Goal: Navigation & Orientation: Find specific page/section

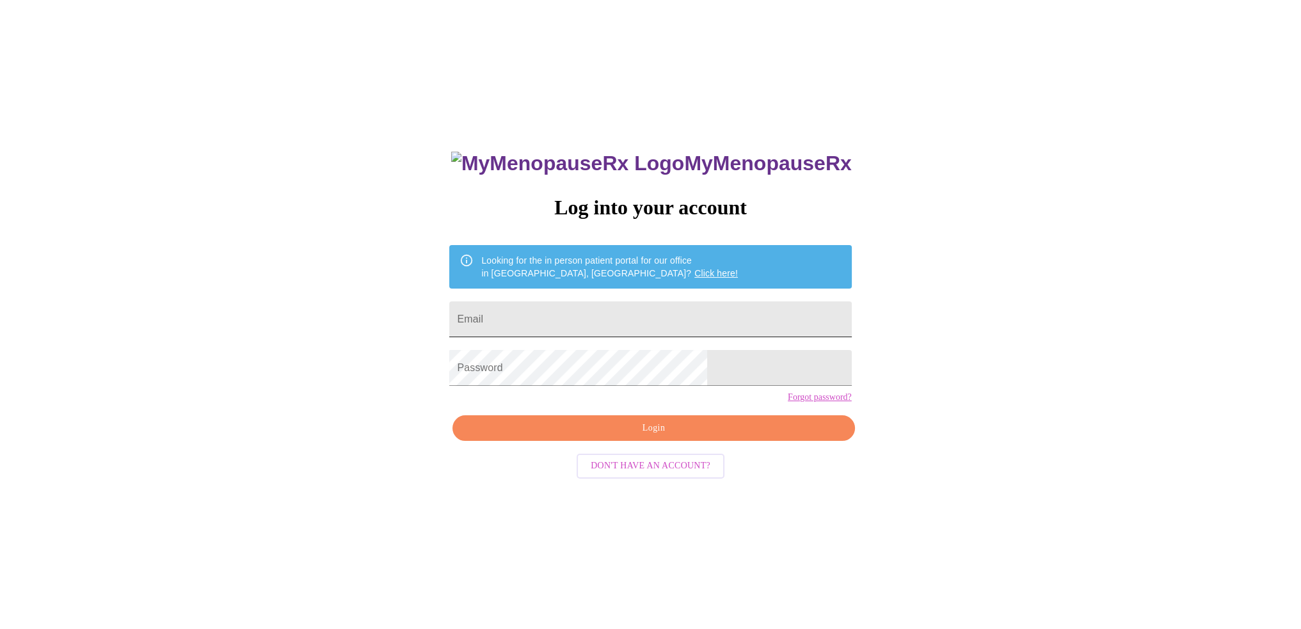
click at [704, 311] on input "Email" at bounding box center [650, 319] width 402 height 36
type input "[EMAIL_ADDRESS][DOMAIN_NAME]"
click at [710, 436] on span "Login" at bounding box center [653, 428] width 372 height 16
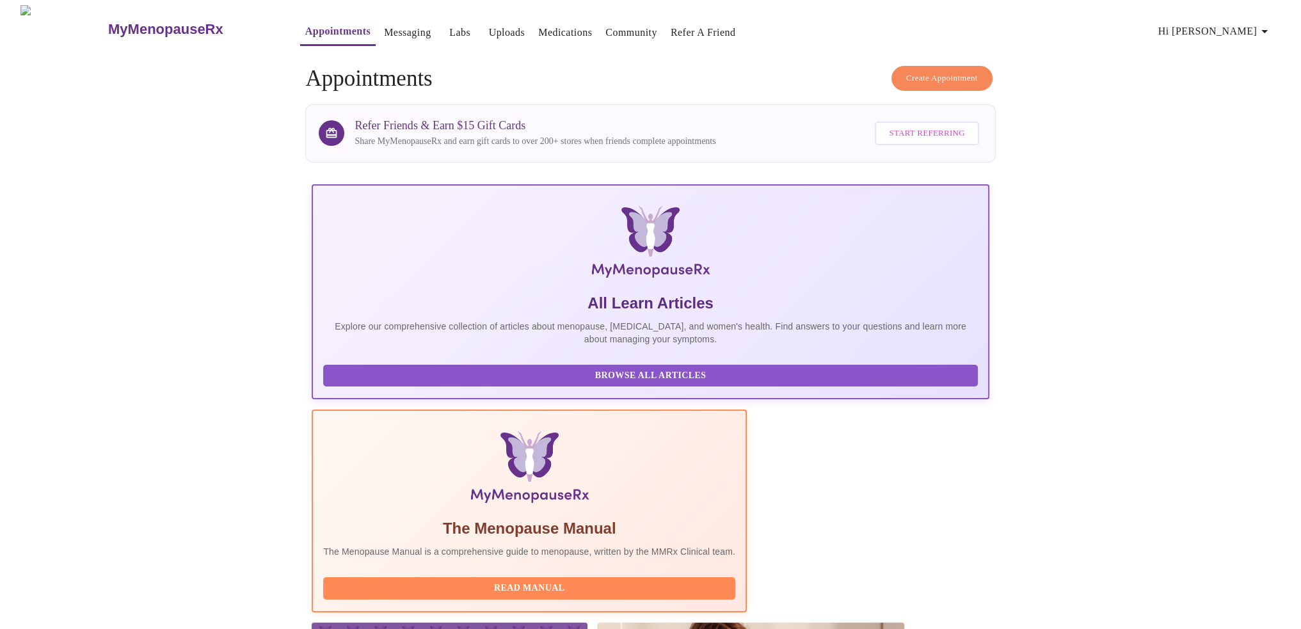
click at [533, 38] on button "Medications" at bounding box center [565, 33] width 64 height 26
click at [538, 33] on link "Medications" at bounding box center [565, 33] width 54 height 18
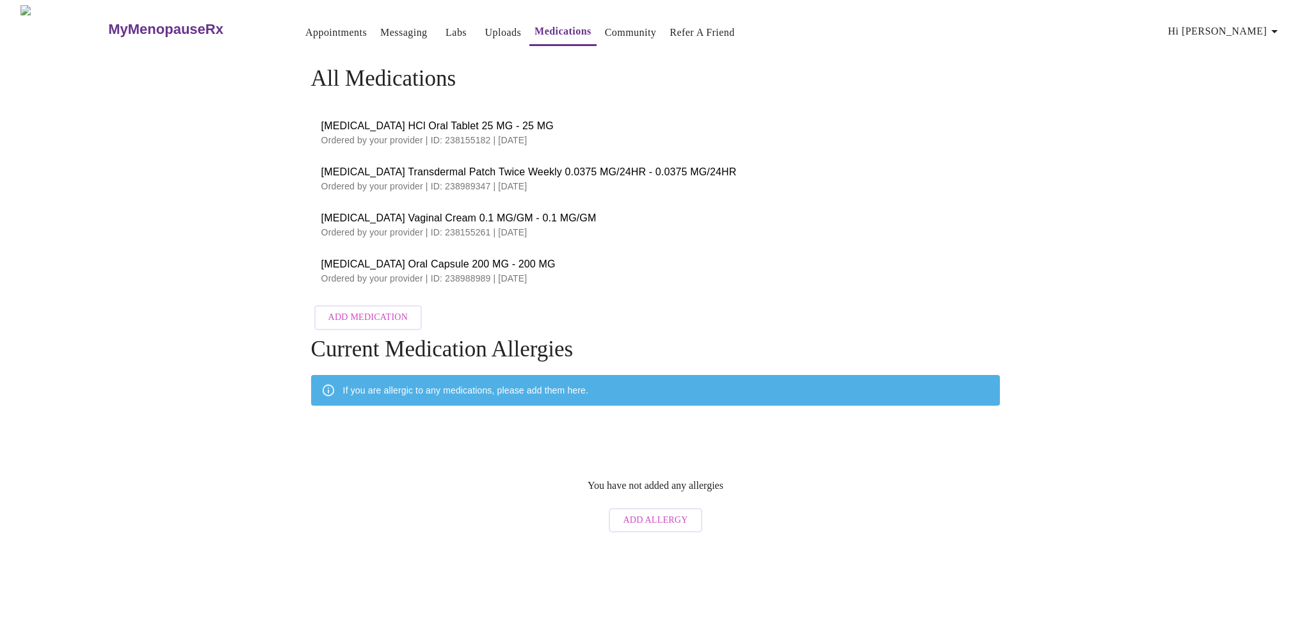
click at [380, 27] on link "Messaging" at bounding box center [403, 33] width 47 height 18
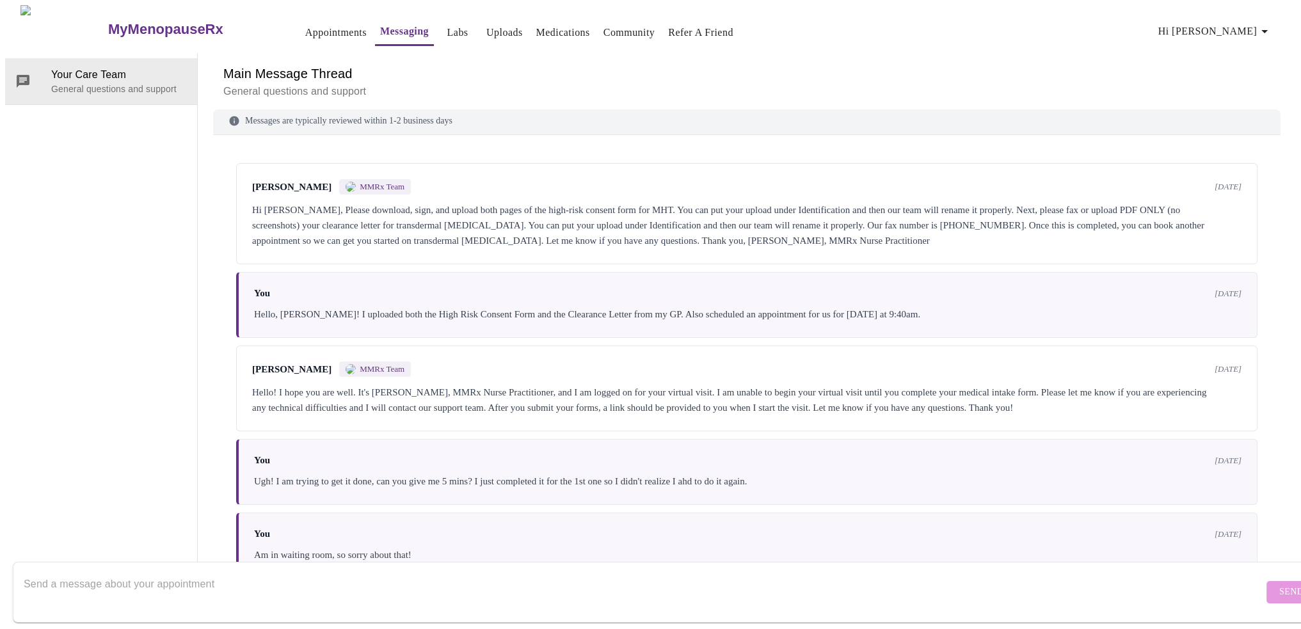
scroll to position [17, 0]
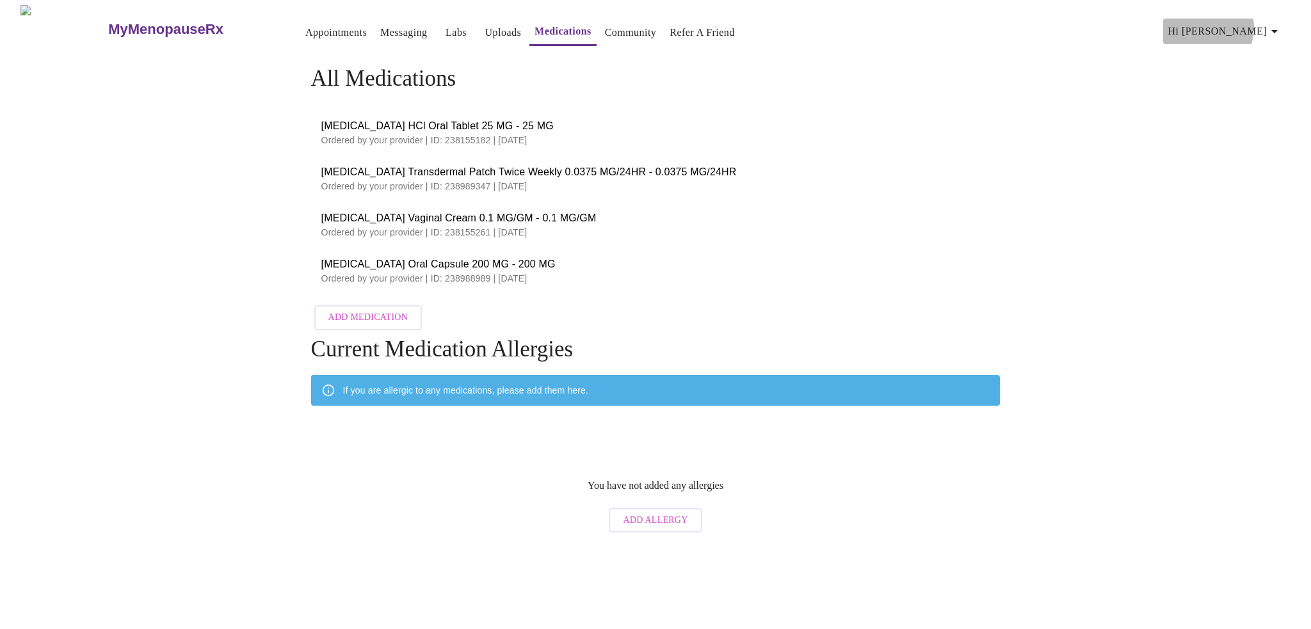
click at [1242, 22] on span "Hi [PERSON_NAME]" at bounding box center [1225, 31] width 114 height 18
